Goal: Task Accomplishment & Management: Complete application form

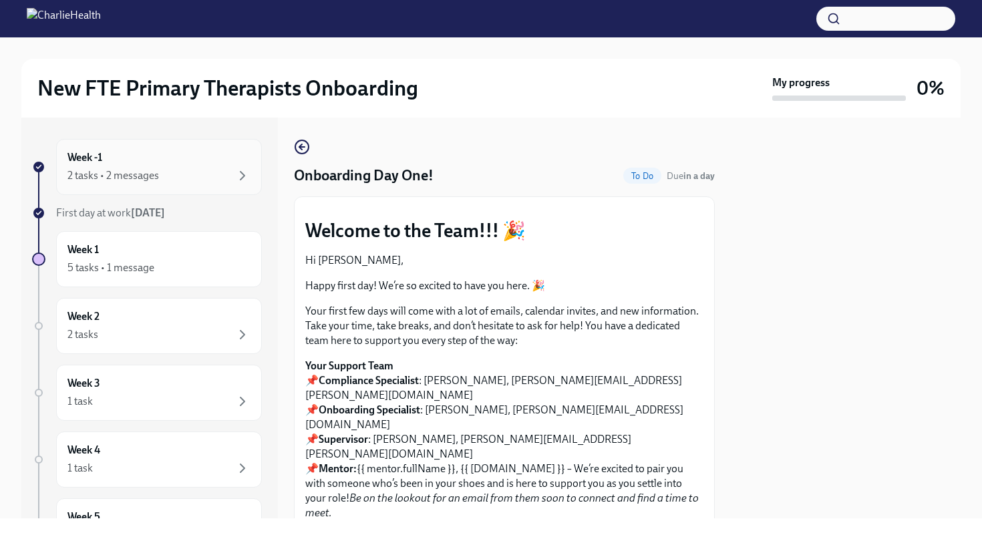
click at [82, 174] on div "2 tasks • 2 messages" at bounding box center [113, 175] width 92 height 15
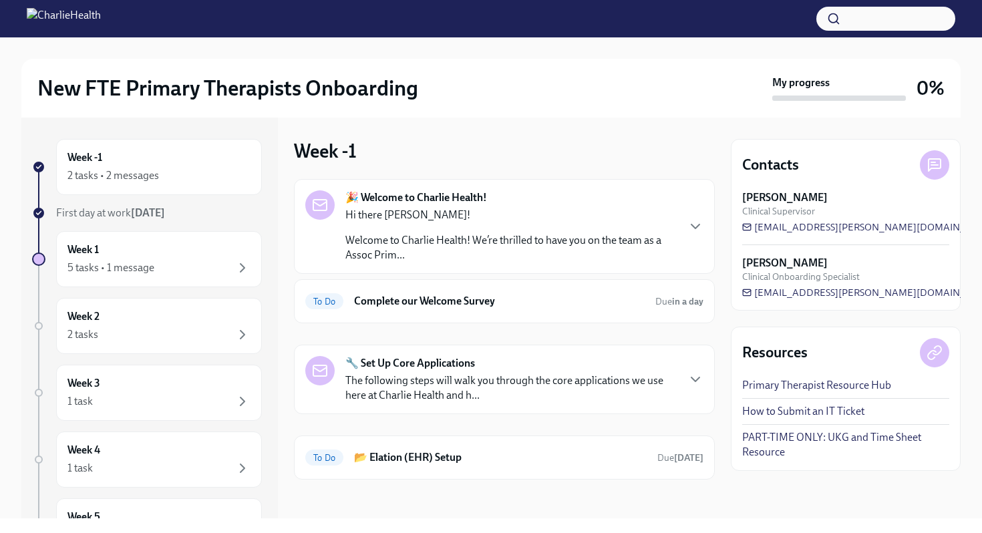
scroll to position [4, 0]
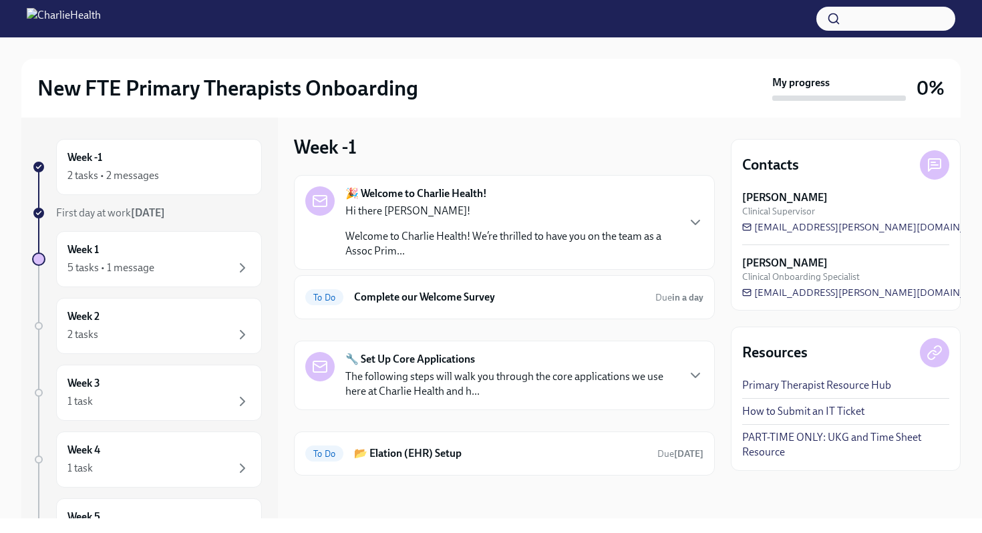
click at [603, 350] on div "🔧 Set Up Core Applications The following steps will walk you through the core a…" at bounding box center [504, 375] width 421 height 69
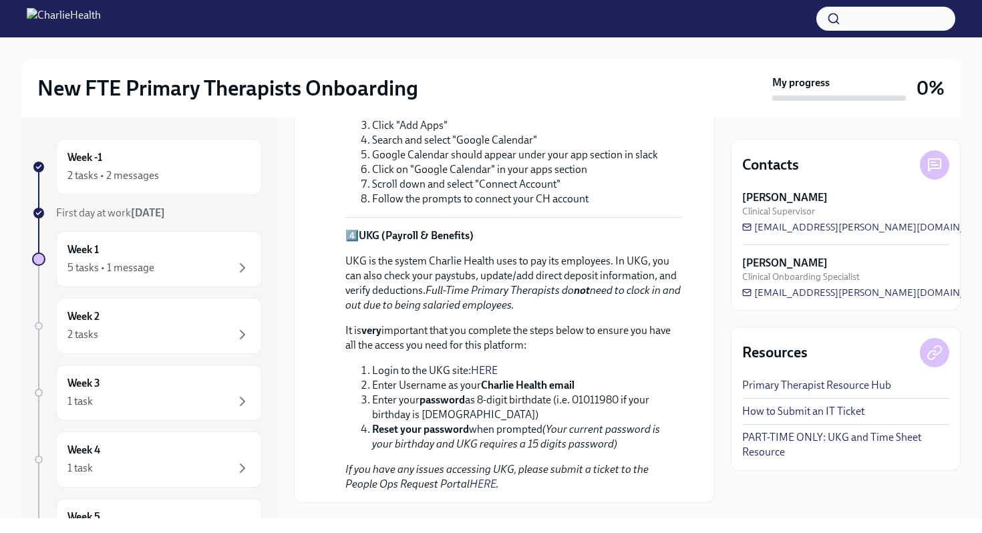
scroll to position [985, 0]
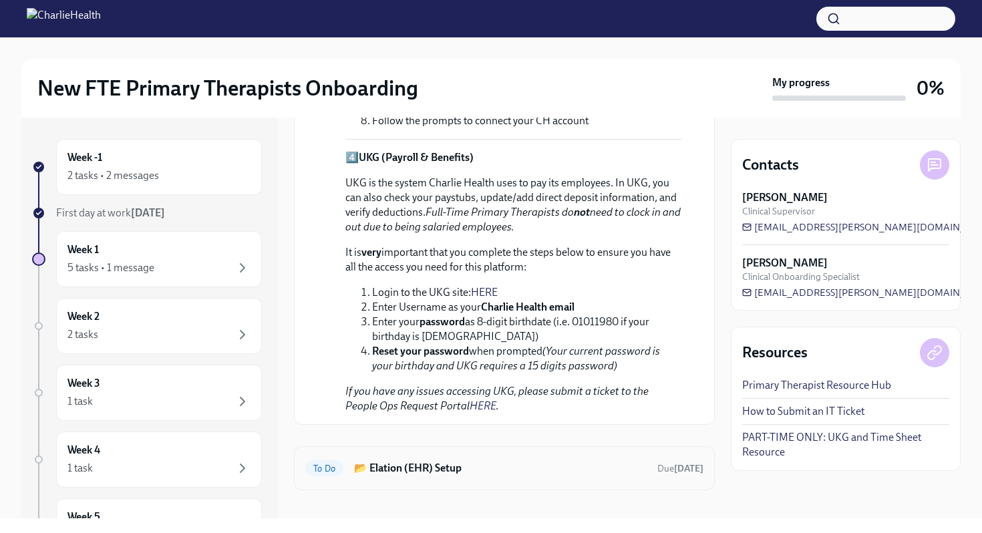
click at [515, 461] on h6 "📂 Elation (EHR) Setup" at bounding box center [500, 468] width 293 height 15
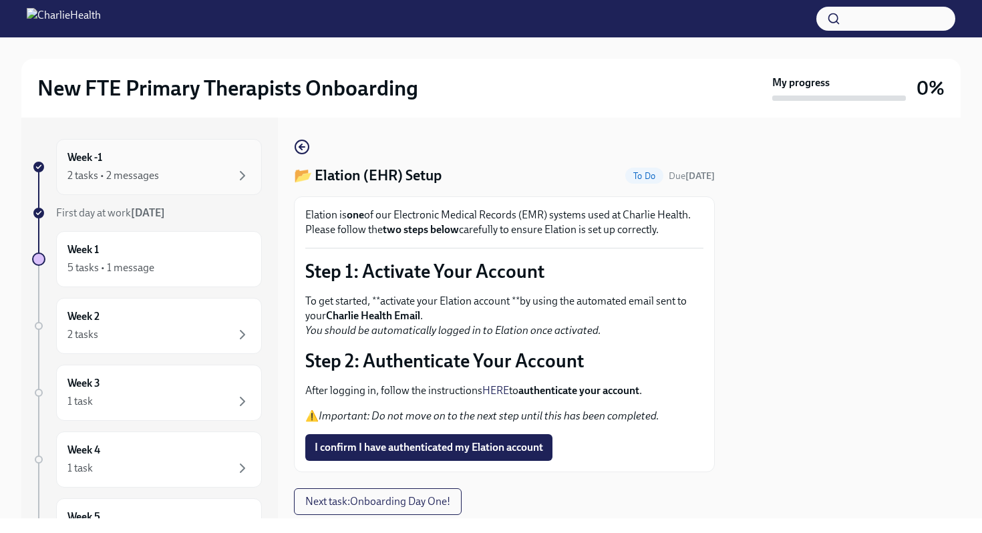
click at [177, 170] on div "2 tasks • 2 messages" at bounding box center [158, 176] width 183 height 16
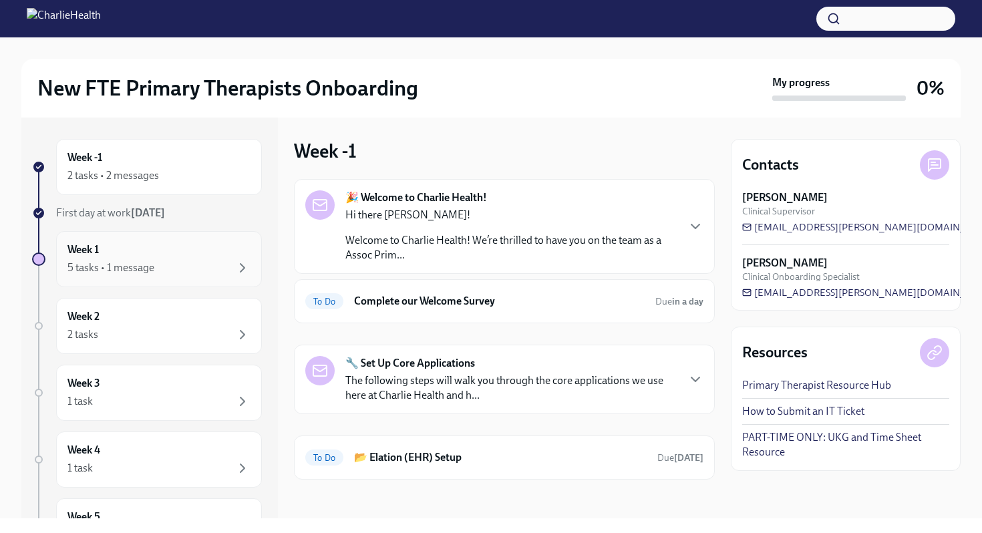
click at [166, 256] on div "Week 1 5 tasks • 1 message" at bounding box center [158, 259] width 183 height 33
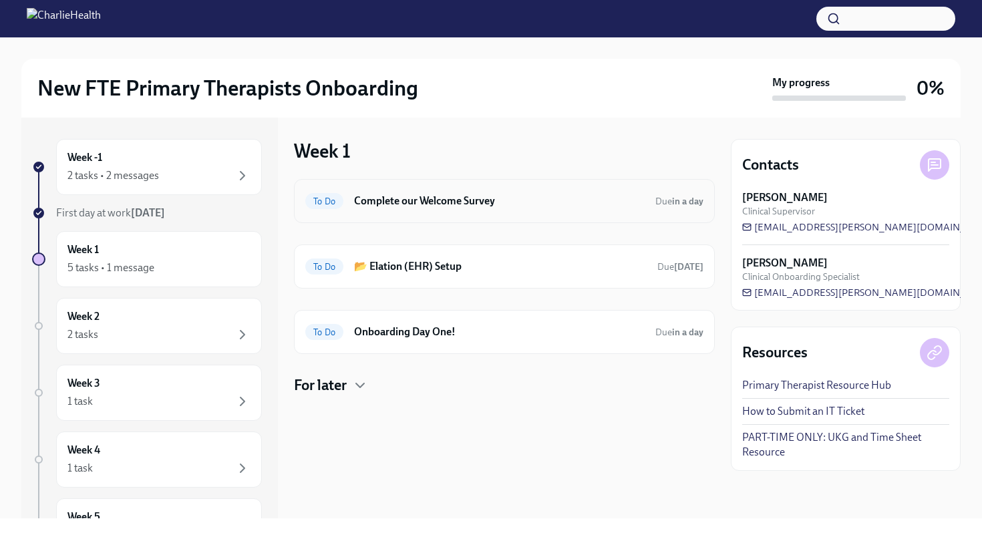
click at [406, 202] on h6 "Complete our Welcome Survey" at bounding box center [499, 201] width 291 height 15
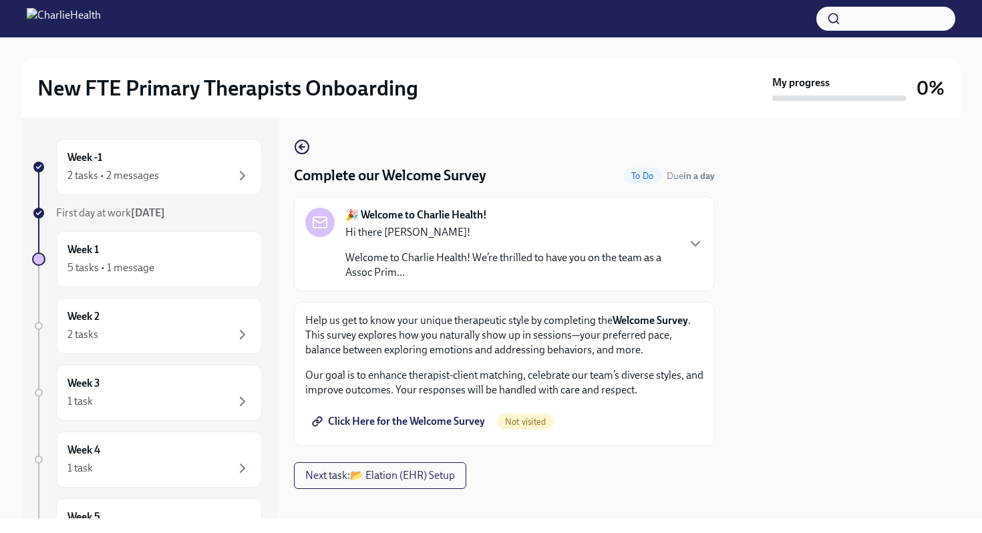
scroll to position [13, 0]
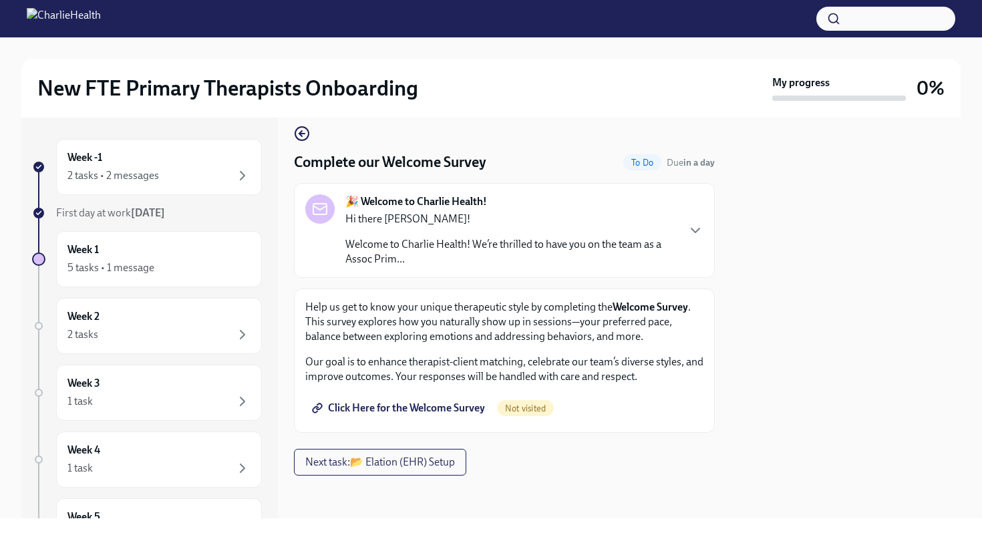
click at [466, 165] on h4 "Complete our Welcome Survey" at bounding box center [390, 162] width 192 height 20
click at [199, 176] on div "2 tasks • 2 messages" at bounding box center [158, 176] width 183 height 16
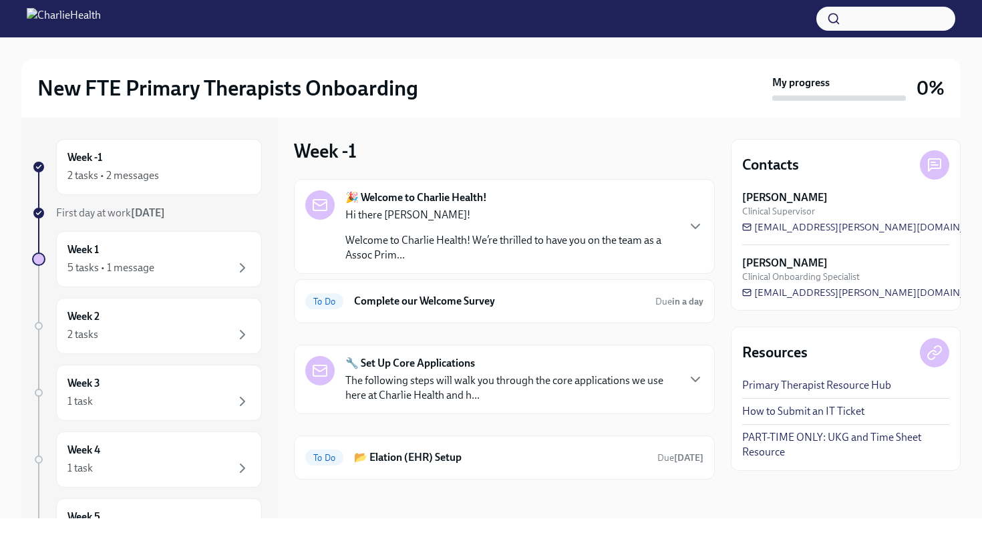
scroll to position [4, 0]
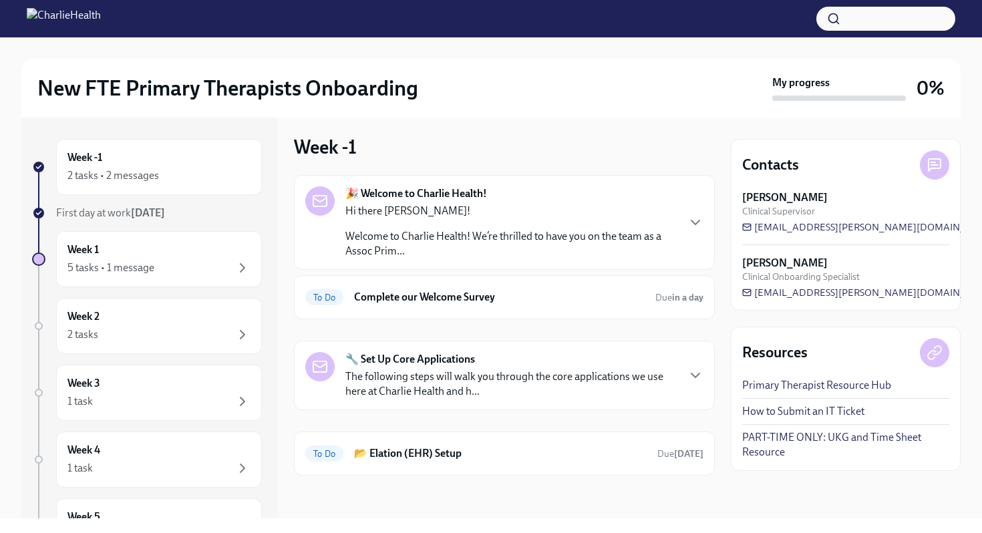
click at [452, 232] on p "Welcome to Charlie Health! We’re thrilled to have you on the team as a Assoc Pr…" at bounding box center [510, 243] width 331 height 29
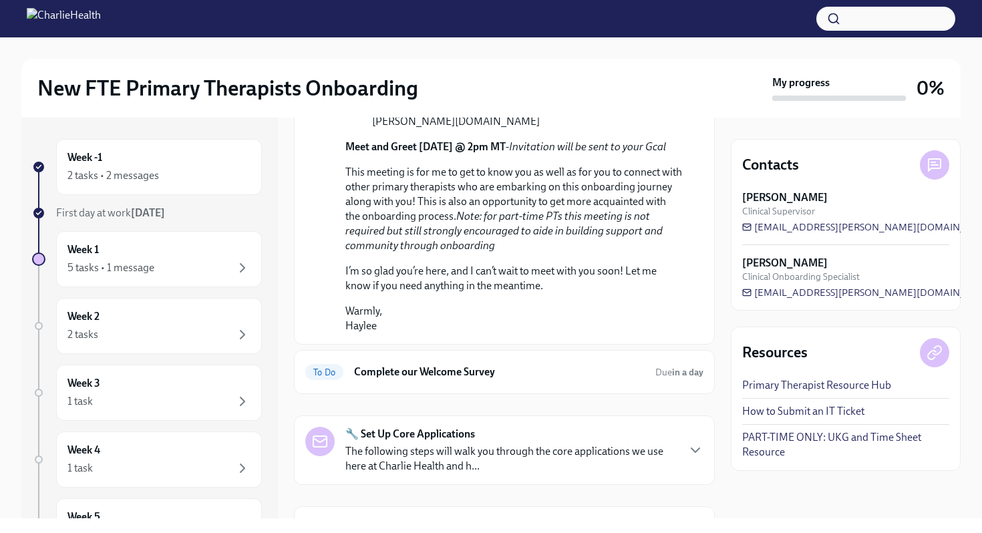
scroll to position [802, 0]
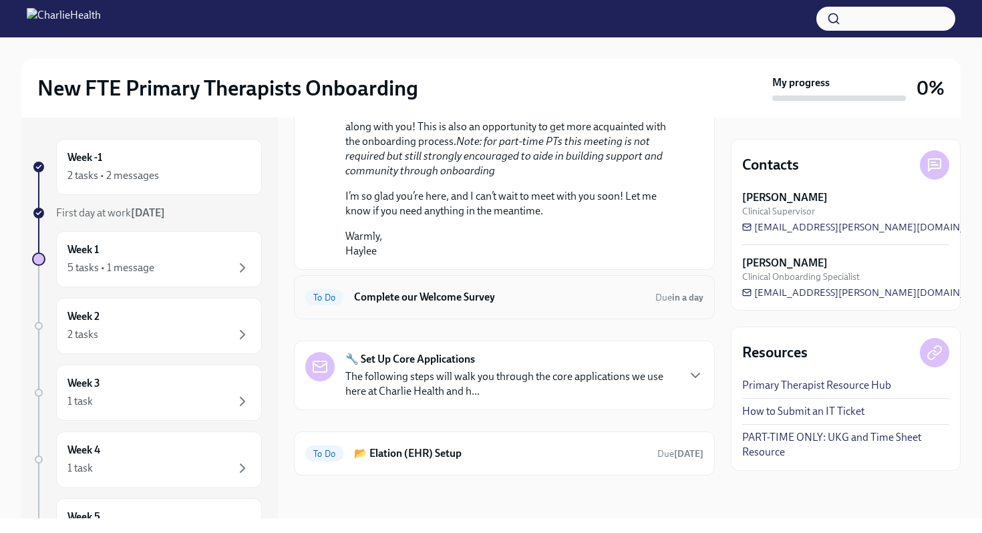
click at [598, 305] on div "To Do Complete our Welcome Survey Due in a day" at bounding box center [504, 297] width 398 height 21
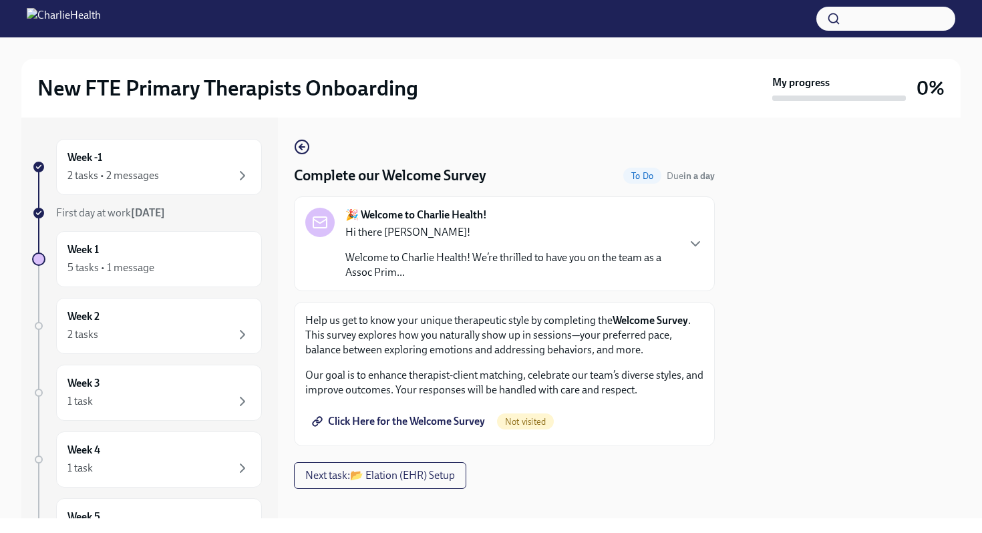
scroll to position [13, 0]
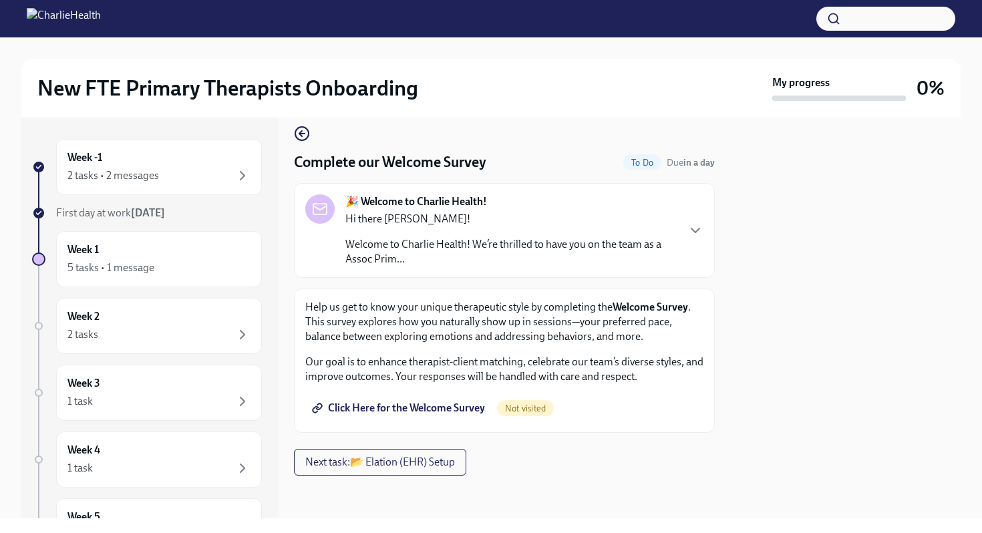
click at [414, 405] on span "Click Here for the Welcome Survey" at bounding box center [400, 408] width 170 height 13
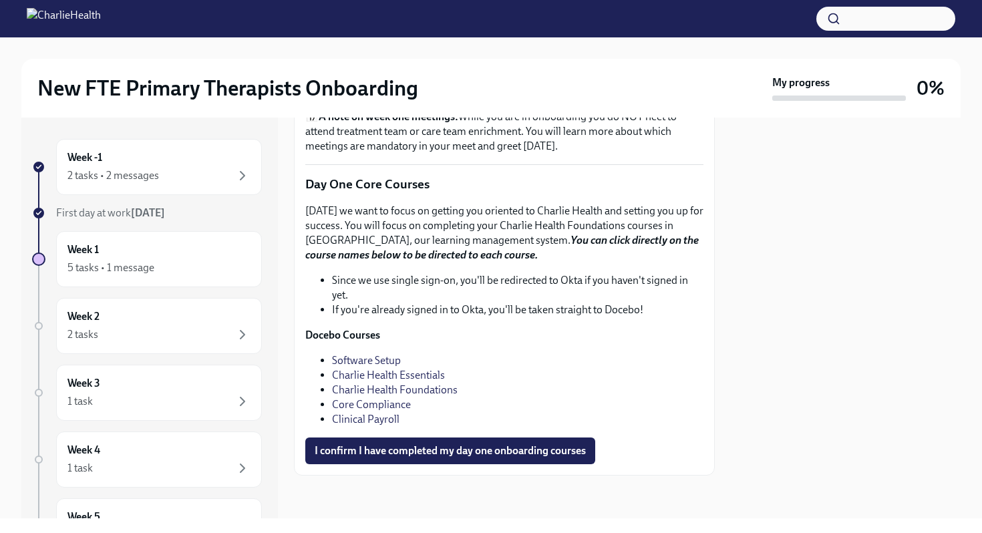
scroll to position [1815, 0]
click at [361, 424] on link "Clinical Payroll" at bounding box center [365, 419] width 67 height 13
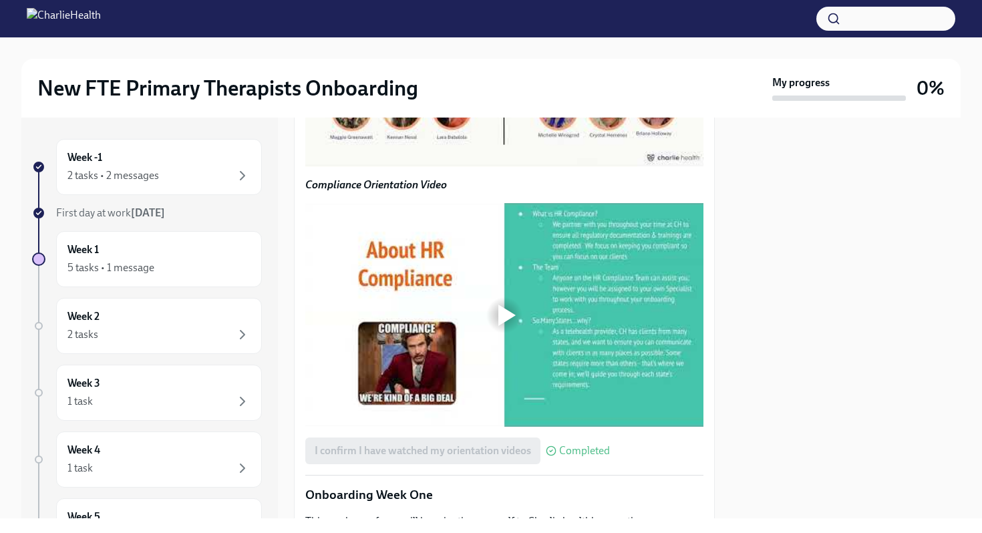
scroll to position [1089, 0]
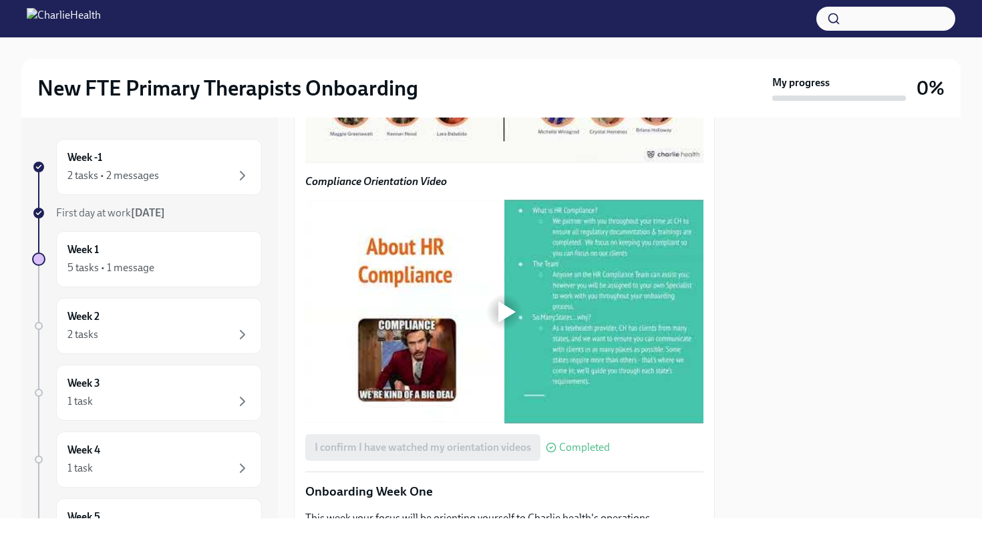
click at [499, 73] on div at bounding box center [504, 52] width 43 height 43
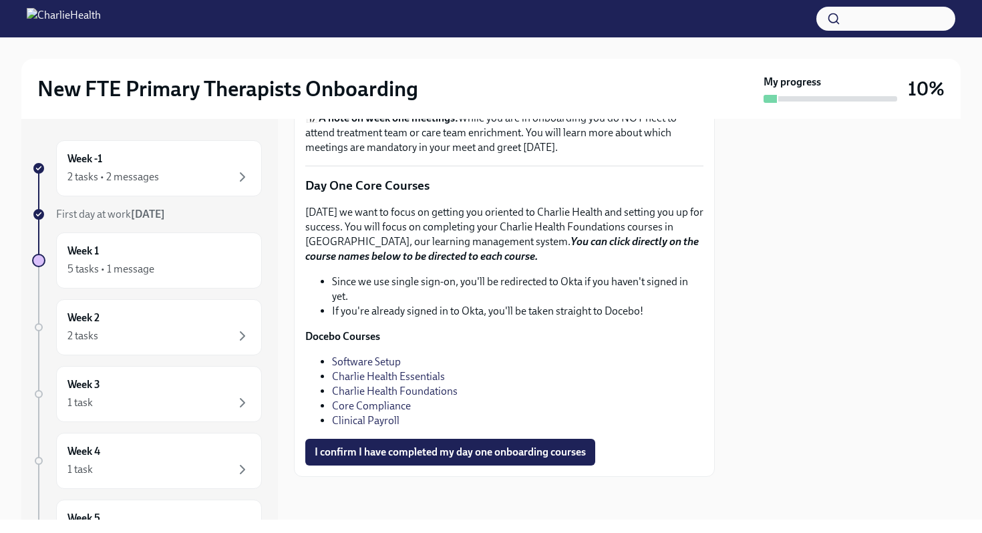
scroll to position [1815, 0]
click at [375, 359] on link "Software Setup" at bounding box center [366, 361] width 69 height 13
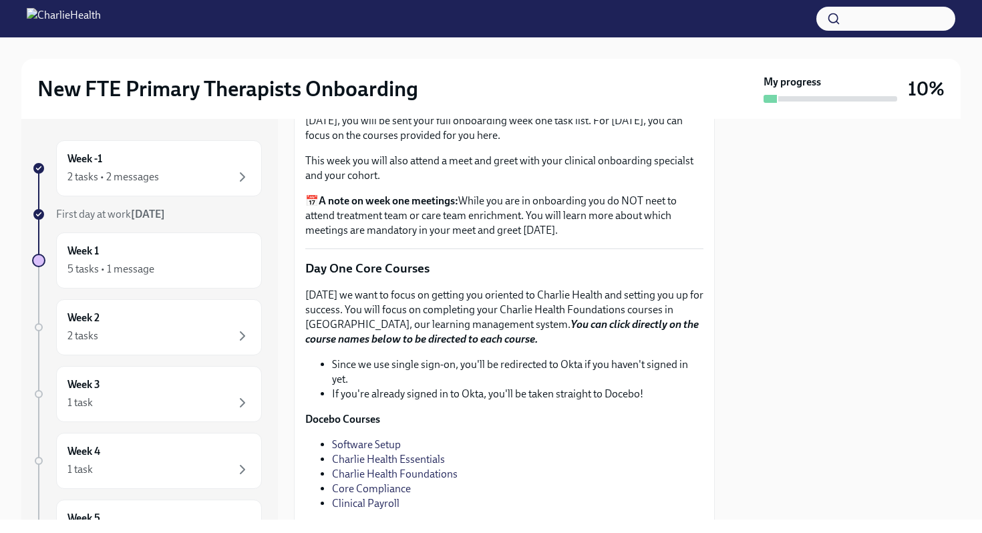
scroll to position [1545, 0]
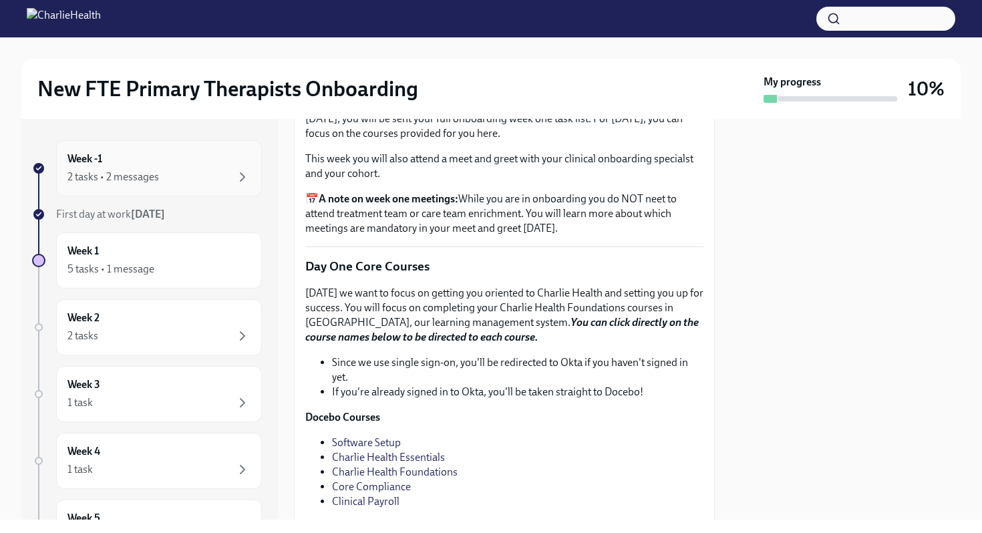
click at [169, 158] on div "Week -1 2 tasks • 2 messages" at bounding box center [158, 168] width 183 height 33
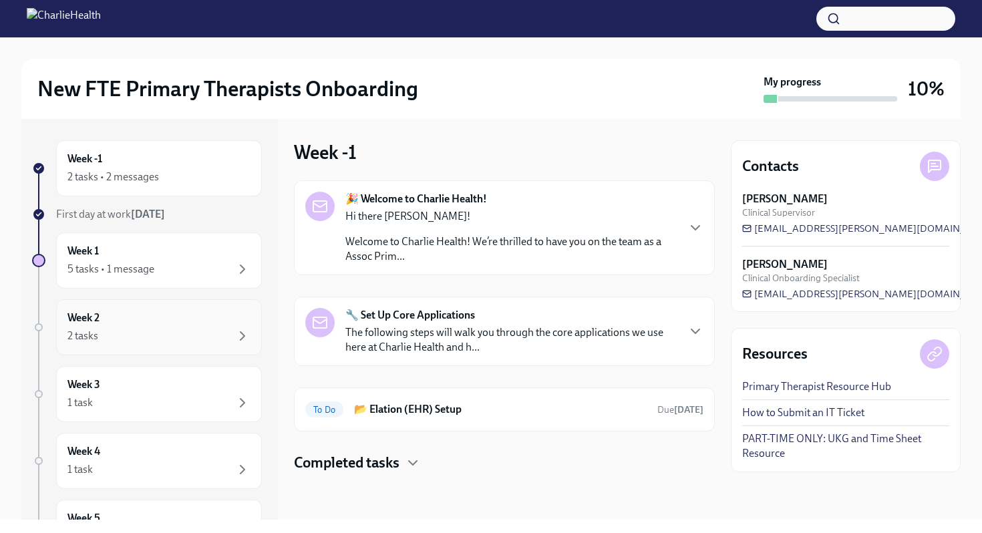
click at [140, 319] on div "Week 2 2 tasks" at bounding box center [158, 327] width 183 height 33
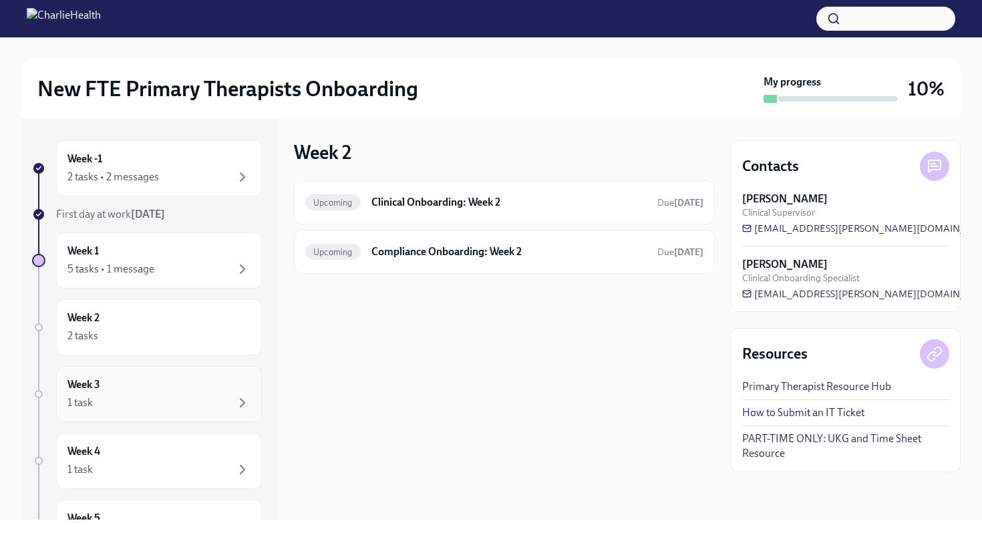
click at [129, 383] on div "Week 3 1 task" at bounding box center [158, 393] width 183 height 33
click at [152, 377] on div "Week 3 1 task" at bounding box center [159, 394] width 206 height 56
click at [143, 394] on div "Week 3 1 task" at bounding box center [158, 393] width 183 height 33
click at [128, 435] on div "Week 4 1 task" at bounding box center [159, 461] width 206 height 56
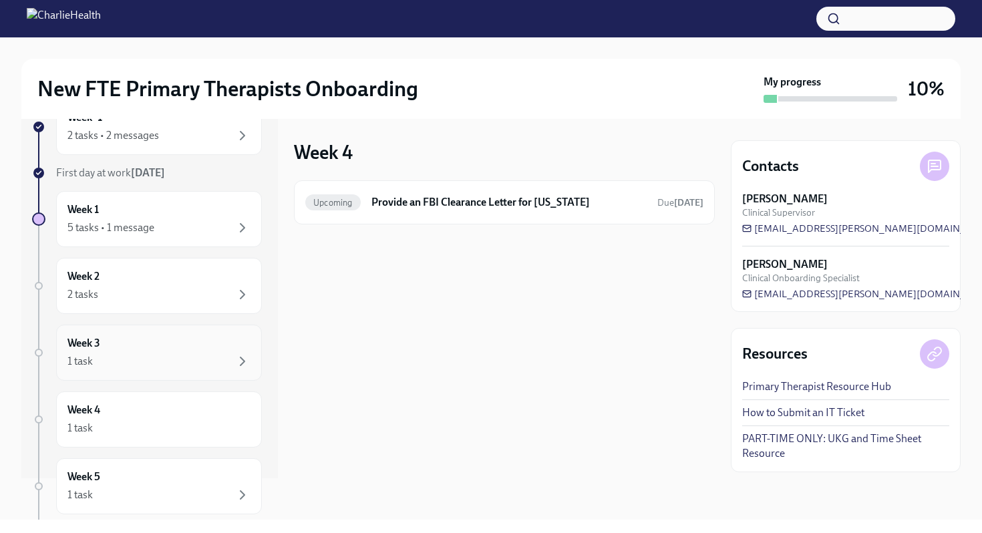
click at [174, 330] on div "Week 3 1 task" at bounding box center [159, 353] width 206 height 56
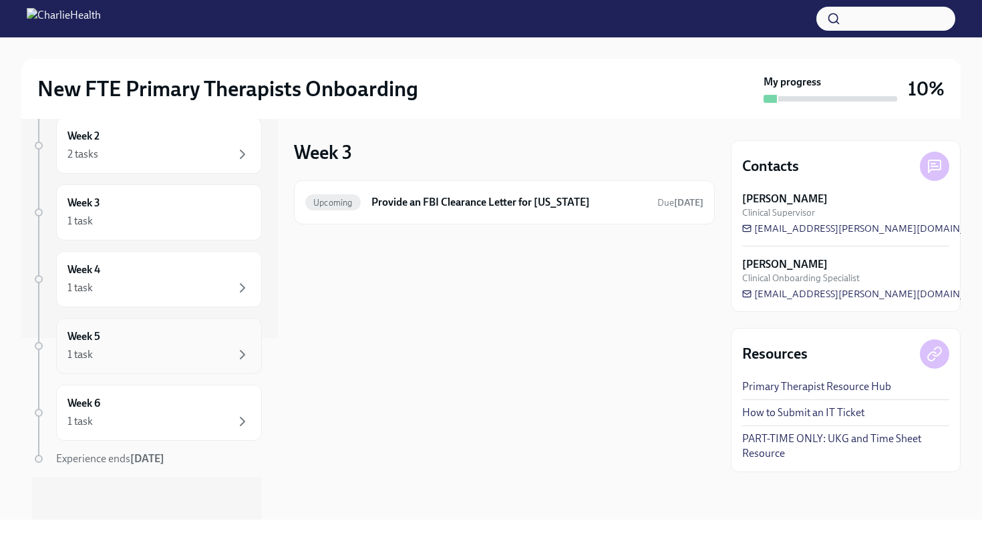
click at [169, 335] on div "Week 5 1 task" at bounding box center [158, 345] width 183 height 33
click at [151, 413] on div "Week 6 1 task" at bounding box center [158, 412] width 183 height 33
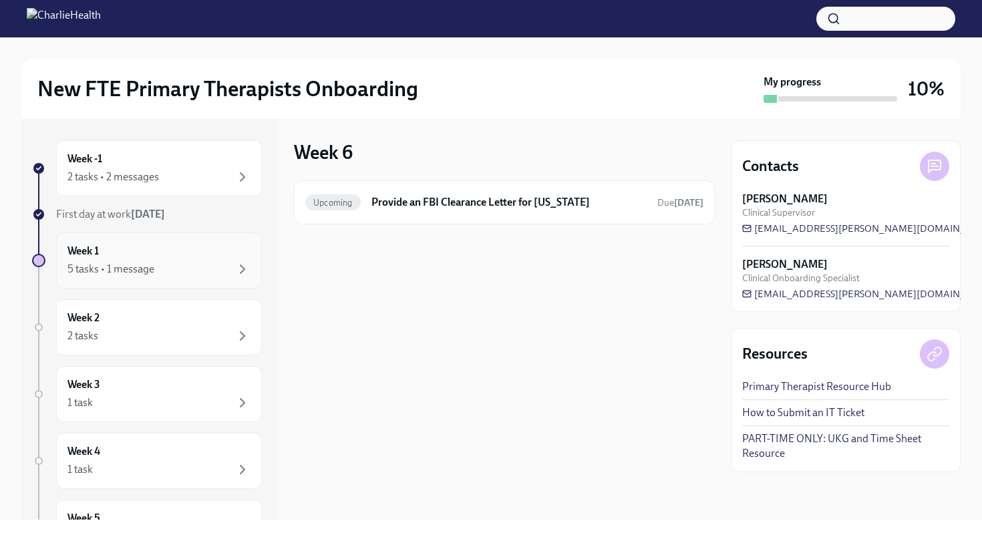
click at [206, 257] on div "Week 1 5 tasks • 1 message" at bounding box center [158, 260] width 183 height 33
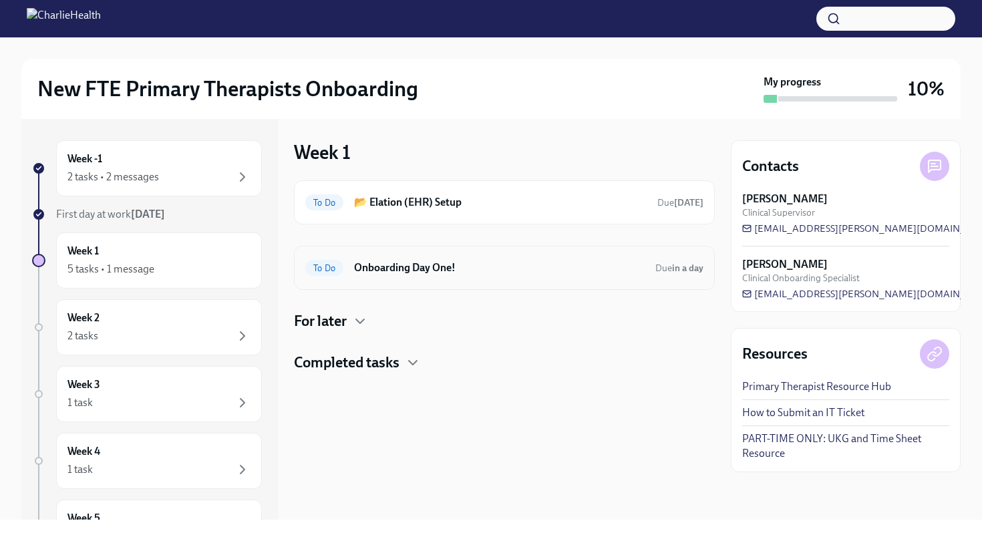
click at [385, 257] on div "To Do Onboarding Day One! Due in a day" at bounding box center [504, 267] width 398 height 21
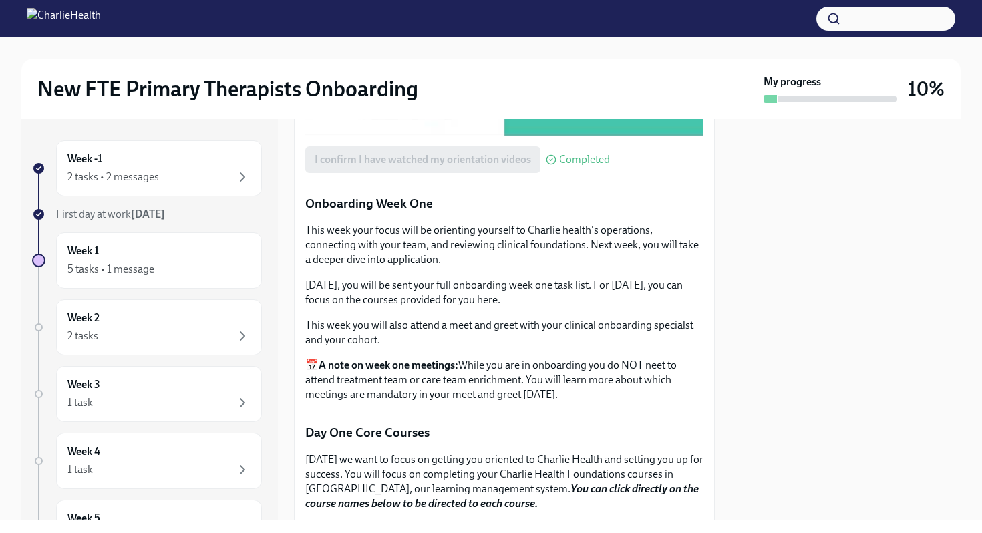
scroll to position [1815, 0]
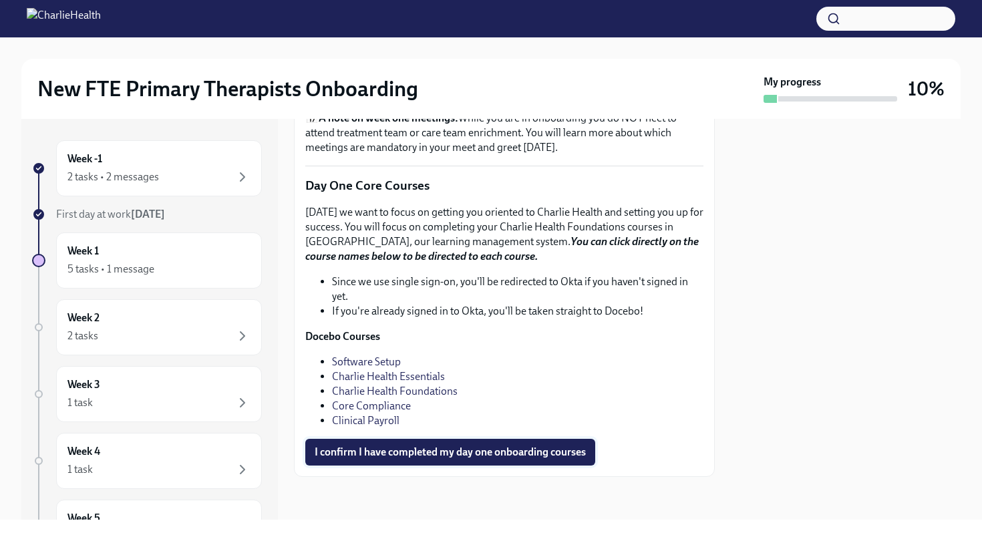
click at [361, 442] on button "I confirm I have completed my day one onboarding courses" at bounding box center [450, 452] width 290 height 27
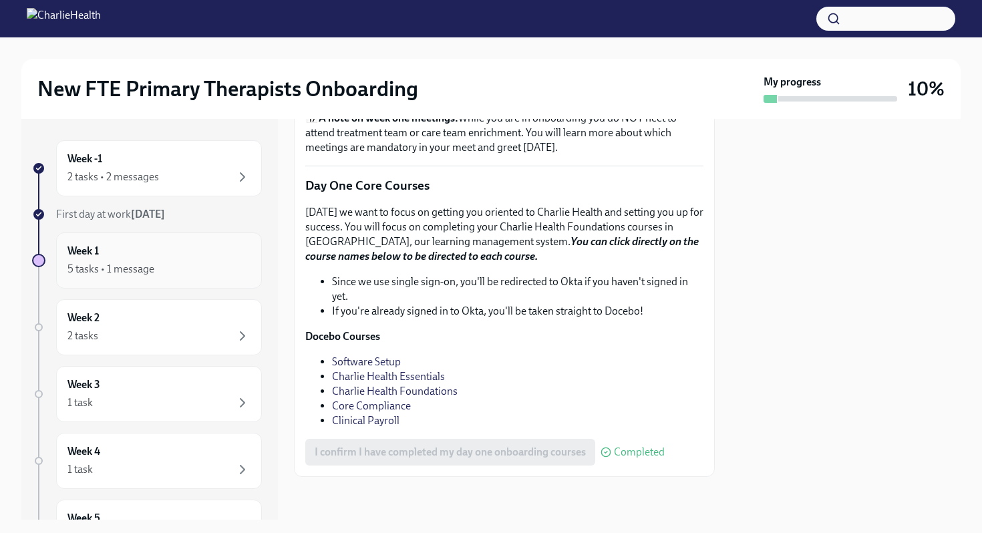
click at [151, 258] on div "Week 1 5 tasks • 1 message" at bounding box center [158, 260] width 183 height 33
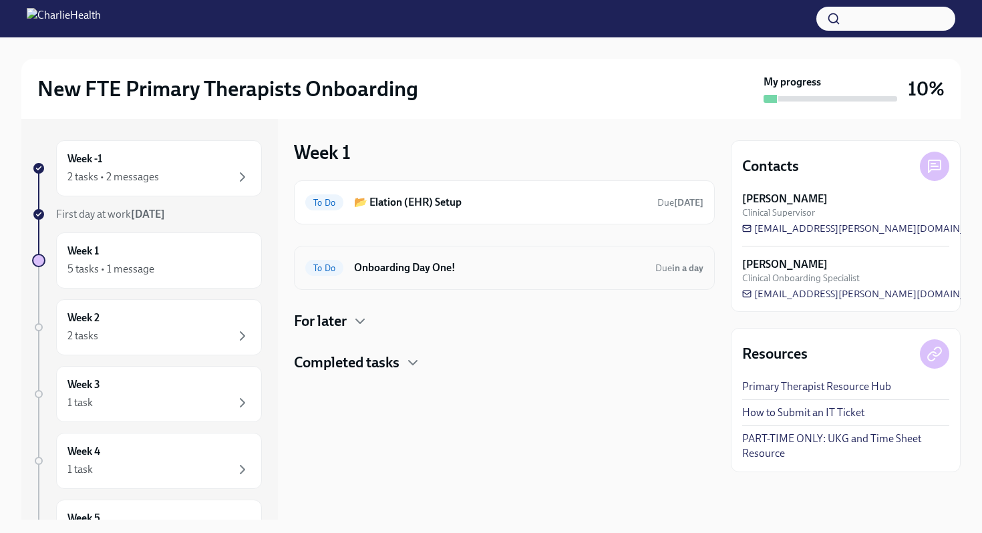
click at [415, 278] on div "To Do Onboarding Day One! Due in a day" at bounding box center [504, 267] width 398 height 21
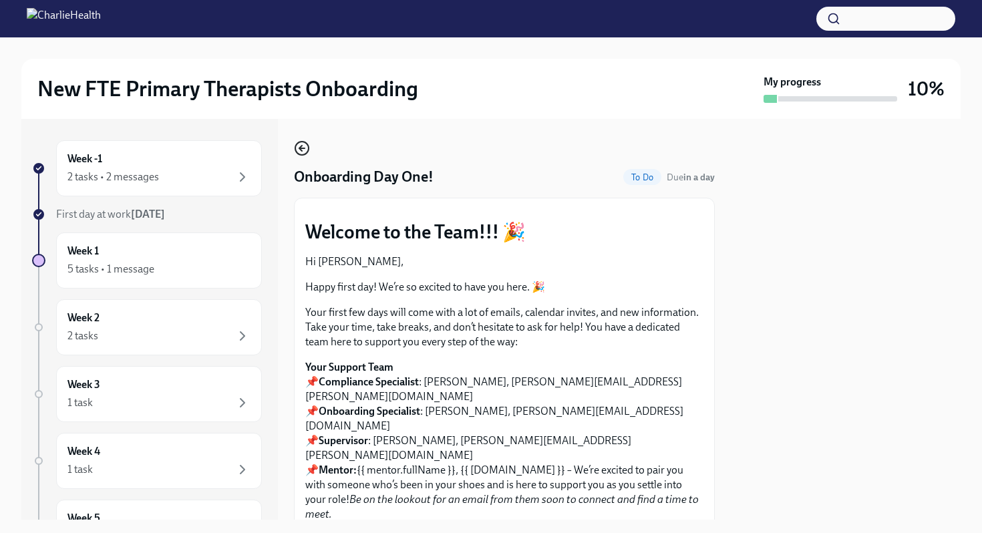
click at [299, 146] on icon "button" at bounding box center [302, 148] width 16 height 16
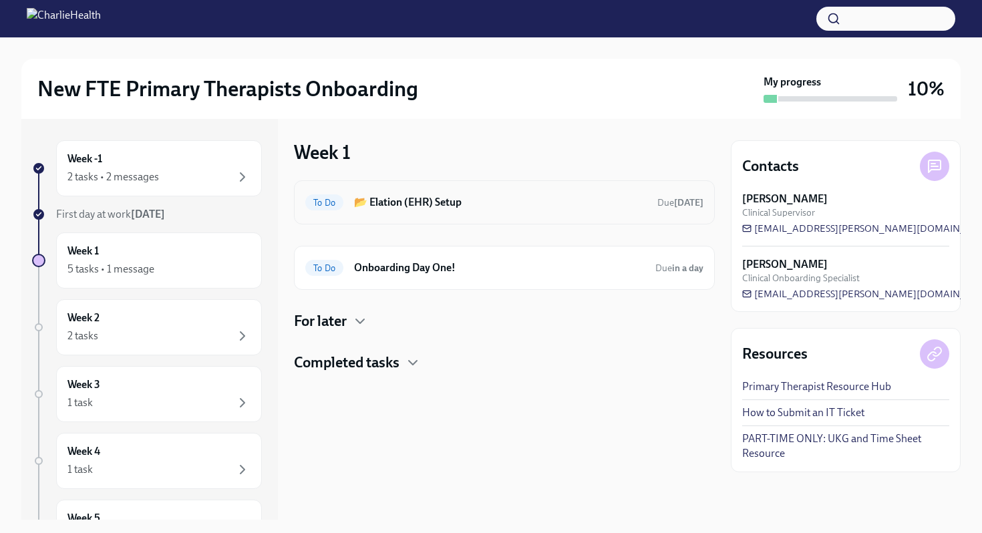
click at [361, 193] on div "To Do 📂 Elation (EHR) Setup Due [DATE]" at bounding box center [504, 202] width 398 height 21
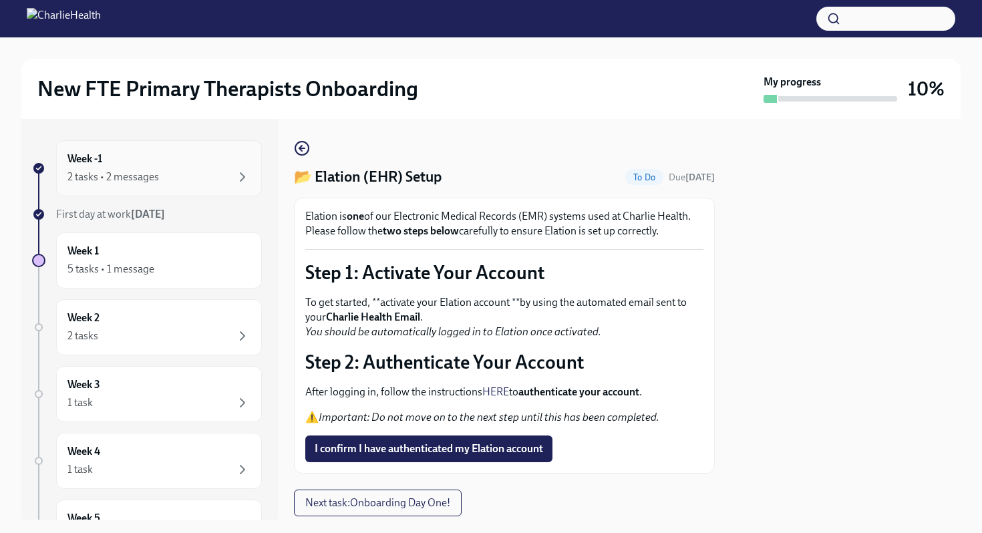
click at [154, 189] on div "Week -1 2 tasks • 2 messages" at bounding box center [159, 168] width 206 height 56
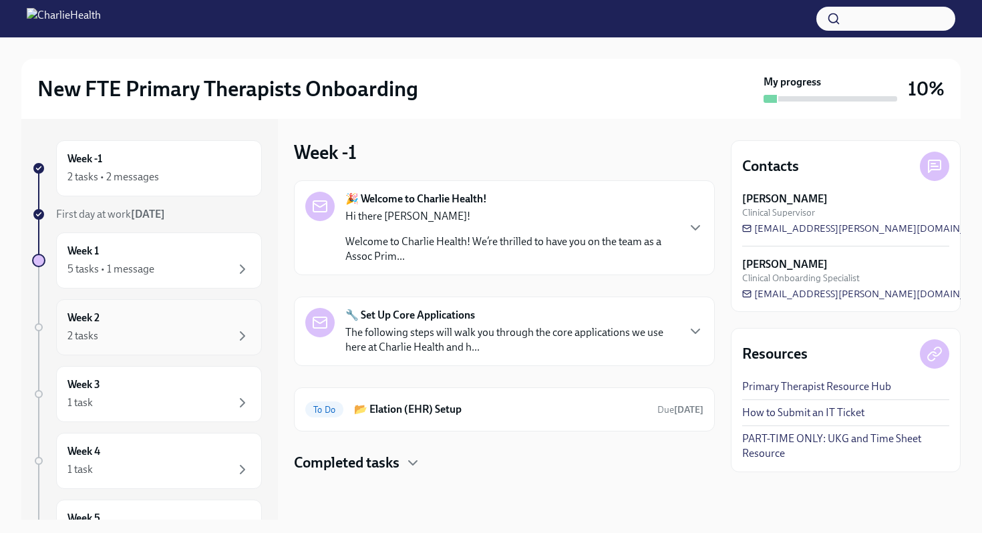
click at [126, 327] on div "Week 2 2 tasks" at bounding box center [158, 327] width 183 height 33
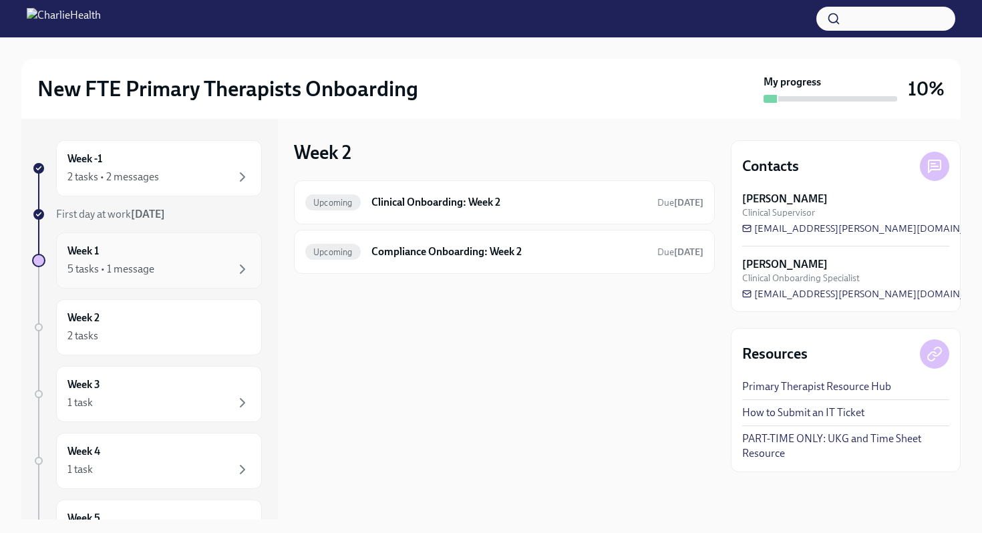
click at [160, 250] on div "Week 1 5 tasks • 1 message" at bounding box center [158, 260] width 183 height 33
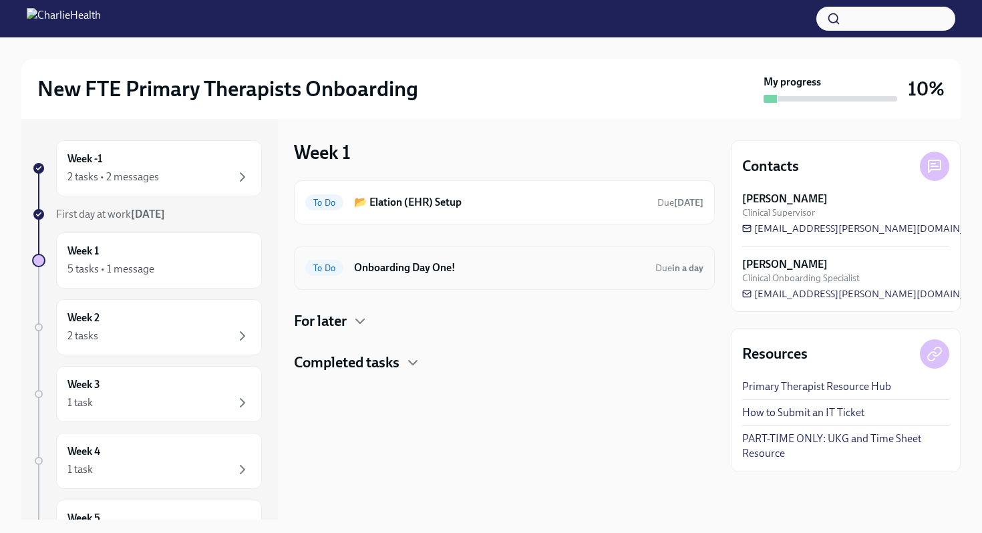
click at [350, 272] on div "To Do Onboarding Day One! Due in a day" at bounding box center [504, 267] width 398 height 21
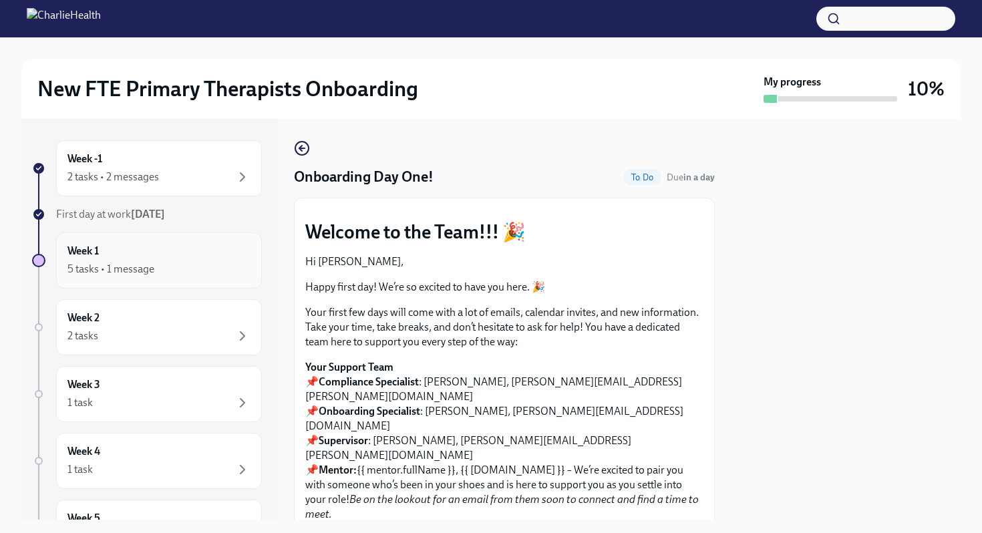
click at [194, 242] on div "Week 1 5 tasks • 1 message" at bounding box center [159, 260] width 206 height 56
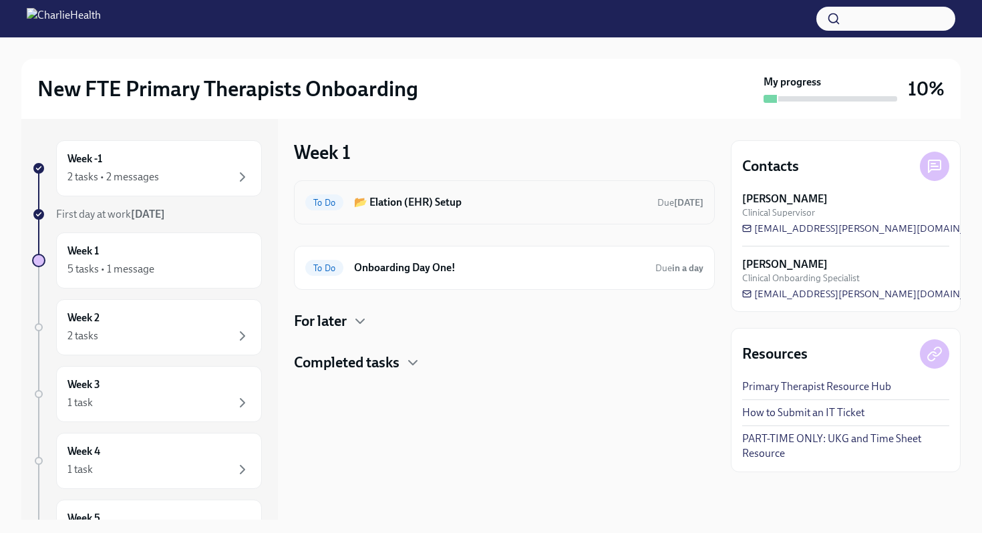
click at [406, 199] on h6 "📂 Elation (EHR) Setup" at bounding box center [500, 202] width 293 height 15
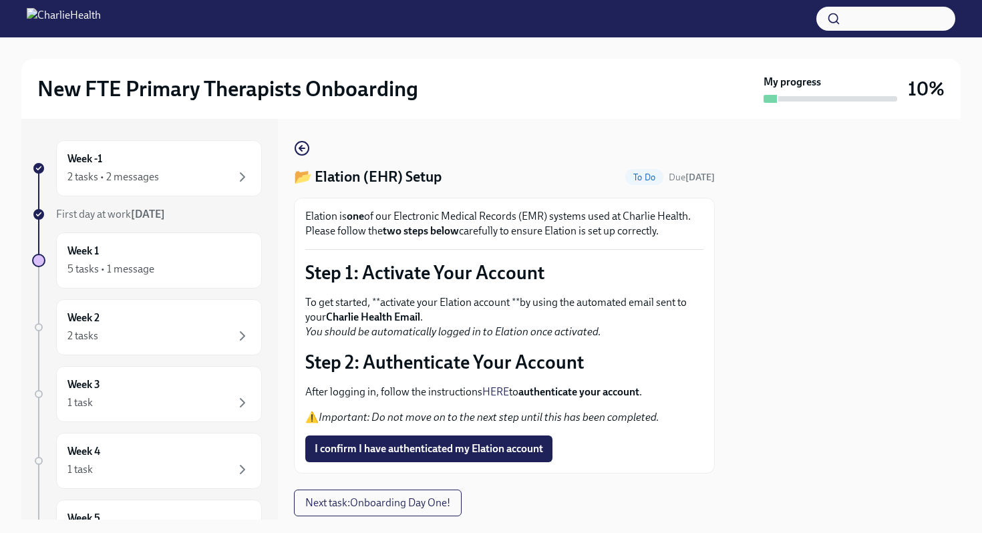
scroll to position [39, 0]
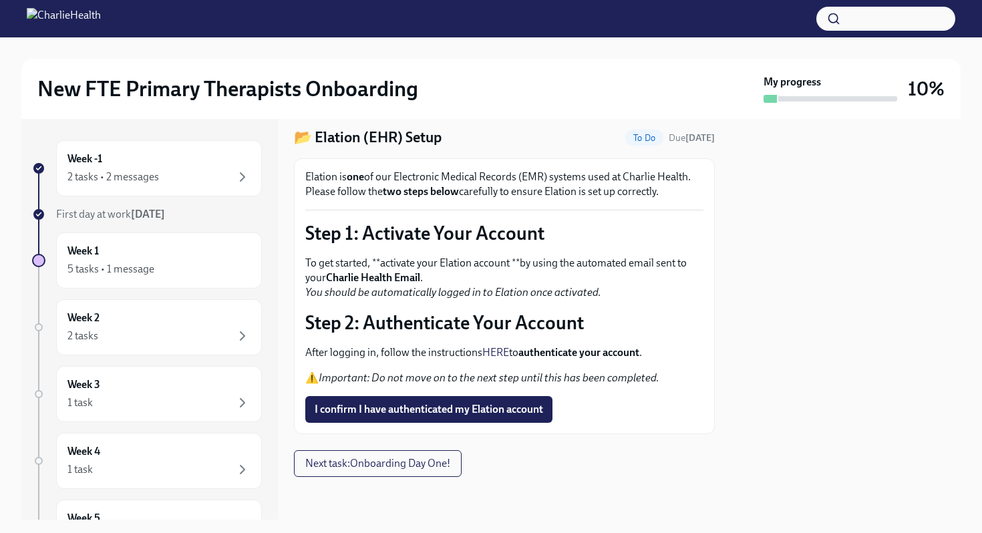
click at [495, 350] on link "HERE" at bounding box center [495, 352] width 27 height 13
click at [496, 351] on link "HERE" at bounding box center [495, 352] width 27 height 13
